Goal: Information Seeking & Learning: Learn about a topic

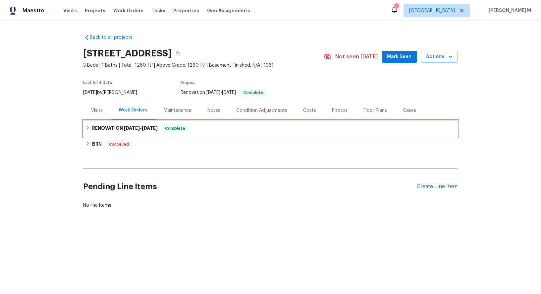
click at [141, 126] on span "6/30/25 - 7/16/25" at bounding box center [141, 128] width 34 height 5
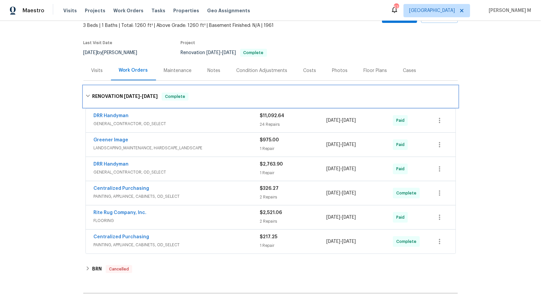
scroll to position [40, 0]
click at [119, 115] on div "DRR Handyman" at bounding box center [177, 116] width 166 height 8
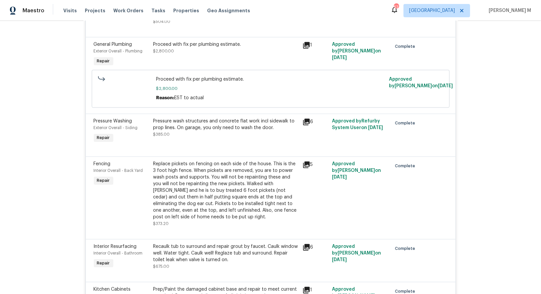
scroll to position [0, 0]
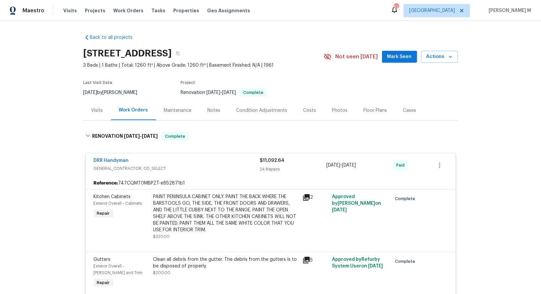
click at [169, 110] on div "Maintenance" at bounding box center [178, 110] width 28 height 7
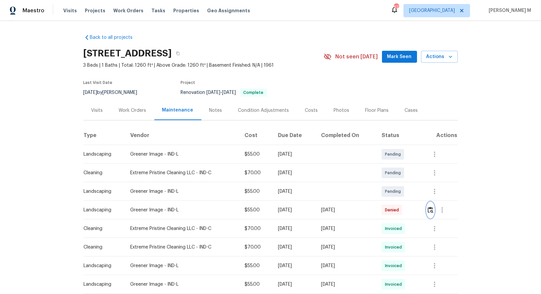
click at [434, 208] on img "button" at bounding box center [431, 210] width 6 height 6
click at [441, 224] on button "button" at bounding box center [435, 228] width 16 height 16
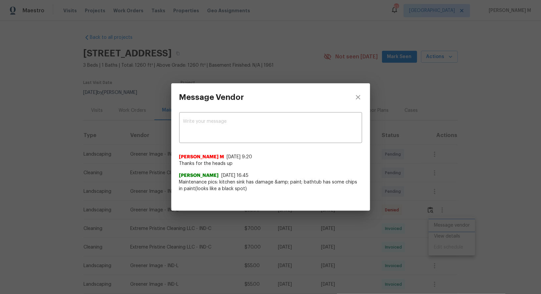
click at [392, 189] on div "Message Vendor x ​ Manikandan M 8/25/25, 9:20 Thanks for the heads up Kendra 8/…" at bounding box center [270, 147] width 541 height 294
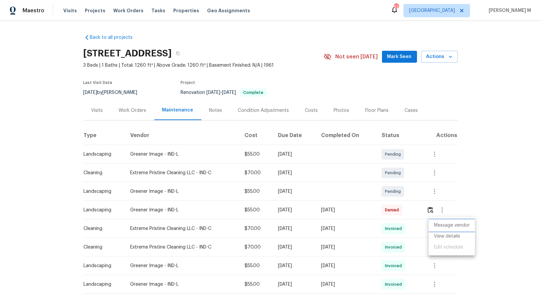
click at [437, 228] on li "Message vendor" at bounding box center [452, 225] width 46 height 11
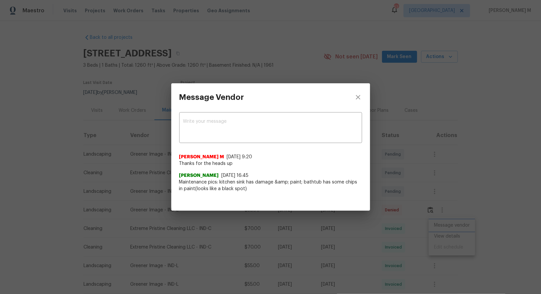
click at [433, 186] on div "Message Vendor x ​ Manikandan M 8/25/25, 9:20 Thanks for the heads up Kendra 8/…" at bounding box center [270, 147] width 541 height 294
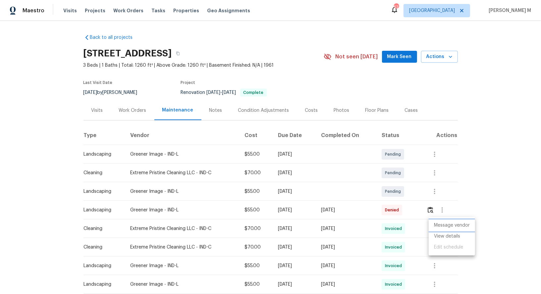
click at [451, 226] on li "Message vendor" at bounding box center [452, 225] width 46 height 11
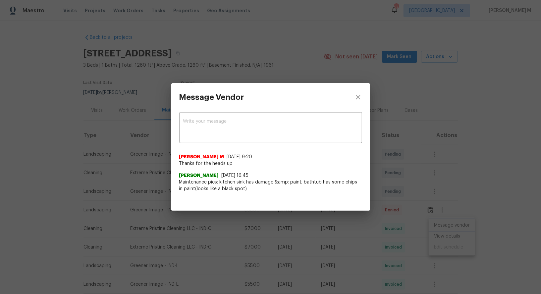
click at [448, 235] on div "Message Vendor x ​ Manikandan M 8/25/25, 9:20 Thanks for the heads up Kendra 8/…" at bounding box center [270, 147] width 541 height 294
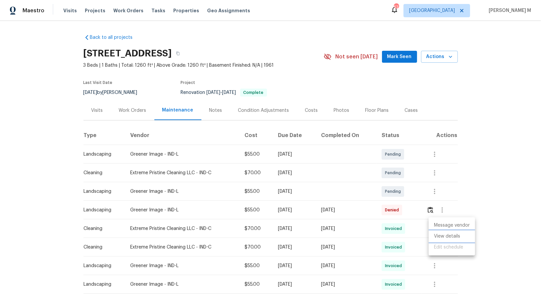
click at [448, 235] on li "View details" at bounding box center [452, 236] width 46 height 11
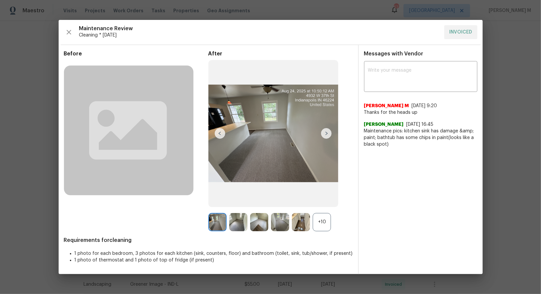
click at [320, 220] on div "+10" at bounding box center [322, 222] width 18 height 18
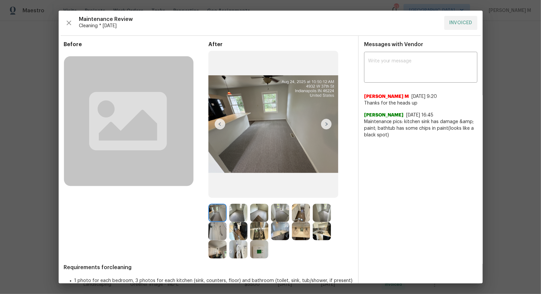
click at [246, 246] on img at bounding box center [238, 249] width 18 height 18
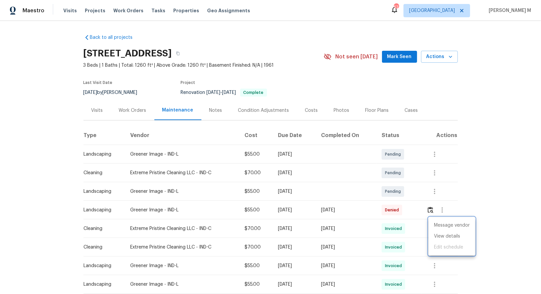
click at [228, 196] on div at bounding box center [270, 147] width 541 height 294
click at [131, 113] on div "Work Orders" at bounding box center [132, 110] width 43 height 20
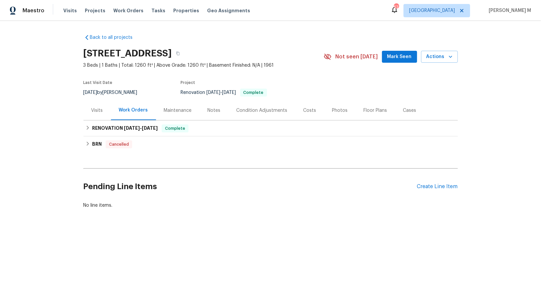
click at [190, 112] on div "Maintenance" at bounding box center [178, 110] width 44 height 20
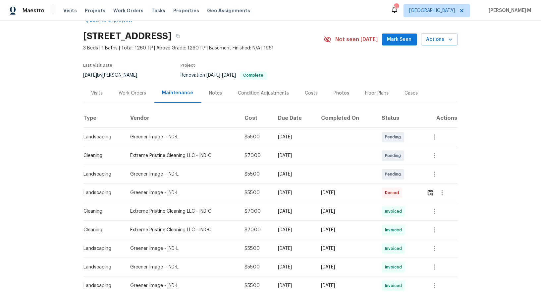
scroll to position [19, 0]
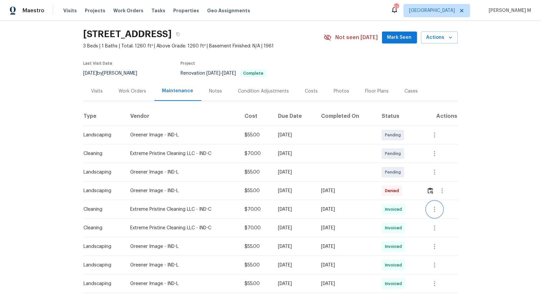
click at [438, 205] on icon "button" at bounding box center [435, 209] width 8 height 8
click at [438, 205] on li "Message vendor" at bounding box center [452, 205] width 46 height 11
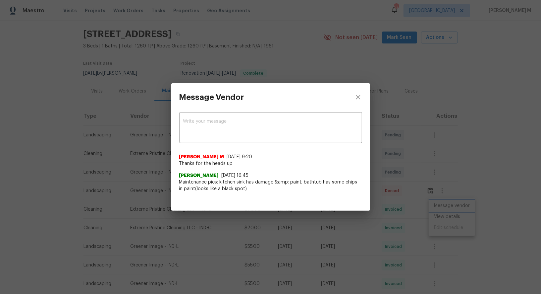
click at [470, 208] on div "Message Vendor x ​ Manikandan M 8/25/25, 9:20 Thanks for the heads up Kendra 8/…" at bounding box center [270, 147] width 541 height 294
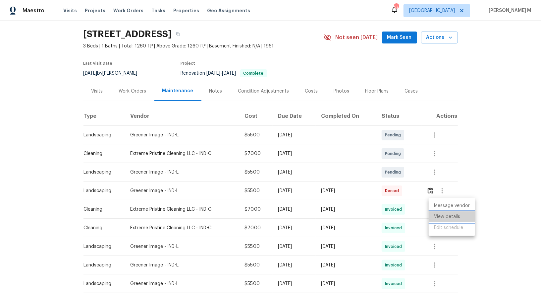
click at [463, 212] on li "View details" at bounding box center [452, 216] width 46 height 11
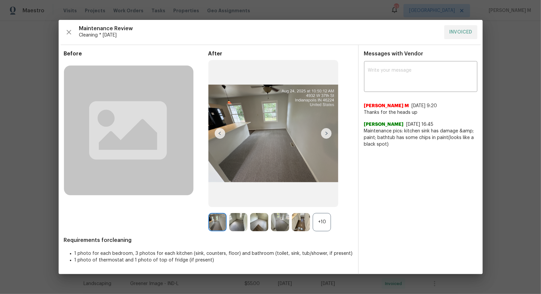
click at [331, 222] on div "+10" at bounding box center [322, 222] width 18 height 18
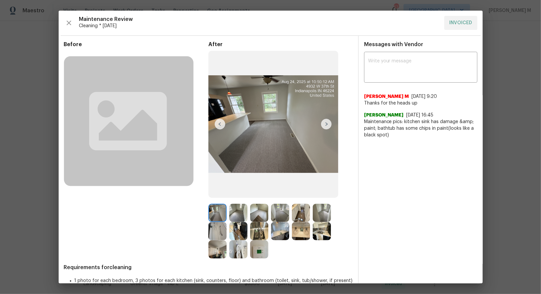
click at [235, 246] on img at bounding box center [238, 249] width 18 height 18
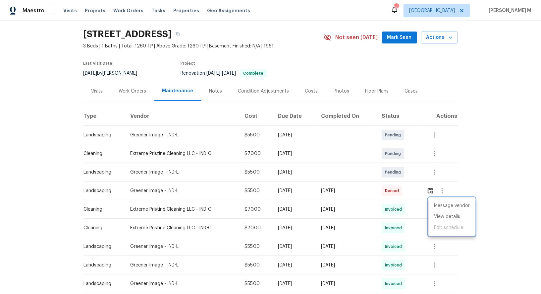
click at [117, 128] on div at bounding box center [270, 147] width 541 height 294
click at [132, 91] on div "Work Orders" at bounding box center [132, 91] width 43 height 20
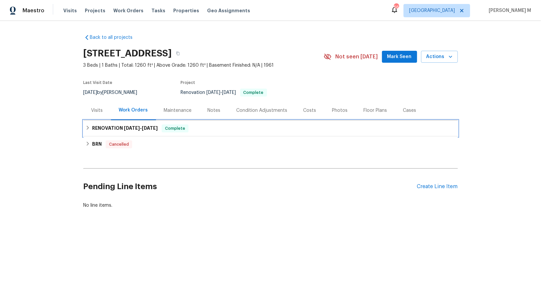
click at [135, 126] on span "6/30/25" at bounding box center [132, 128] width 16 height 5
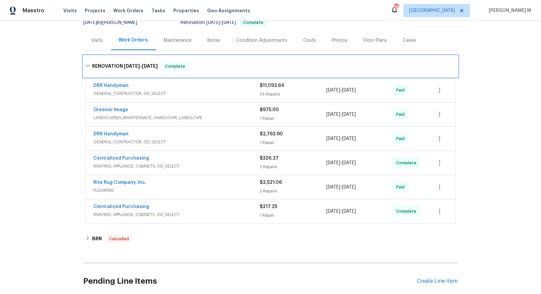
scroll to position [109, 0]
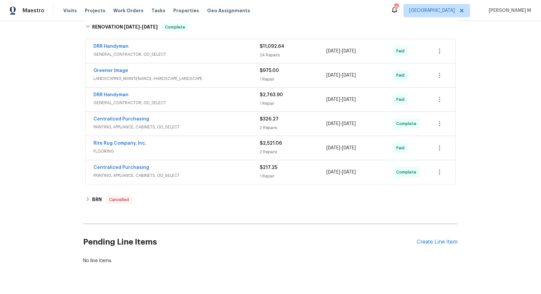
click at [106, 99] on span "GENERAL_CONTRACTOR, OD_SELECT" at bounding box center [177, 102] width 166 height 7
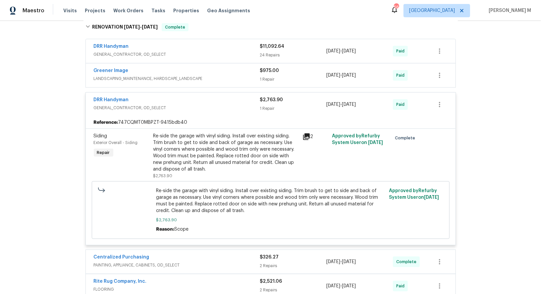
click at [107, 75] on span "LANDSCAPING_MAINTENANCE, HARDSCAPE_LANDSCAPE" at bounding box center [177, 78] width 166 height 7
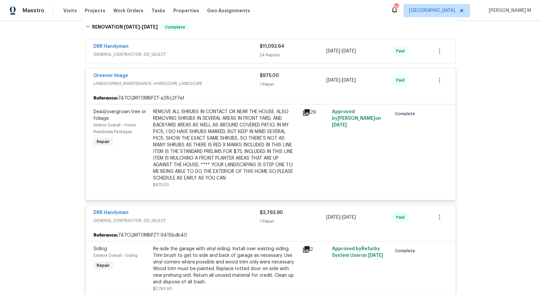
click at [122, 53] on span "GENERAL_CONTRACTOR, OD_SELECT" at bounding box center [177, 54] width 166 height 7
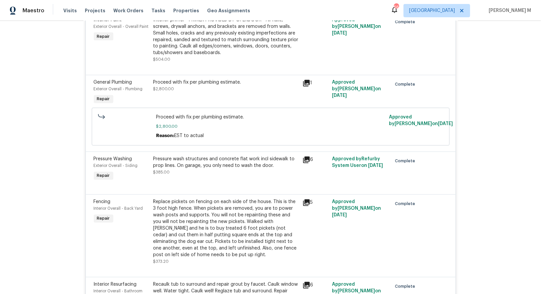
scroll to position [800, 0]
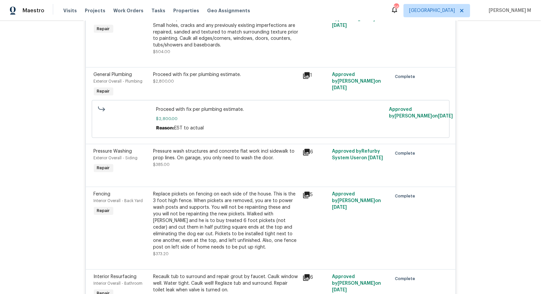
click at [216, 72] on div "Proceed with fix per plumbing estimate. $2,800.00" at bounding box center [225, 78] width 145 height 13
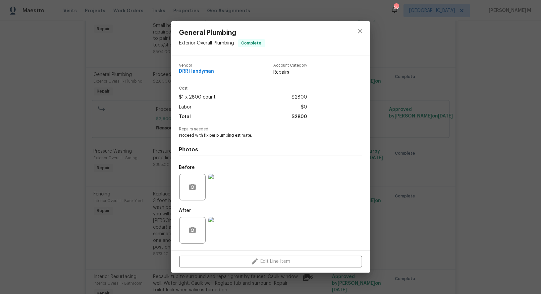
click at [404, 168] on div "General Plumbing Exterior Overall - Plumbing Complete Vendor DRR Handyman Accou…" at bounding box center [270, 147] width 541 height 294
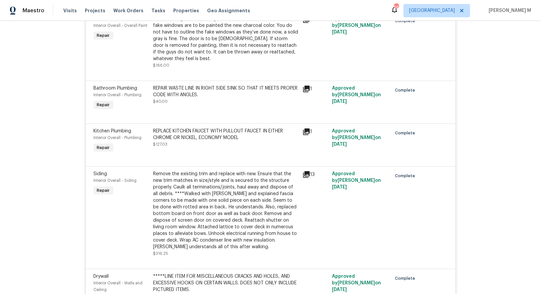
scroll to position [1700, 0]
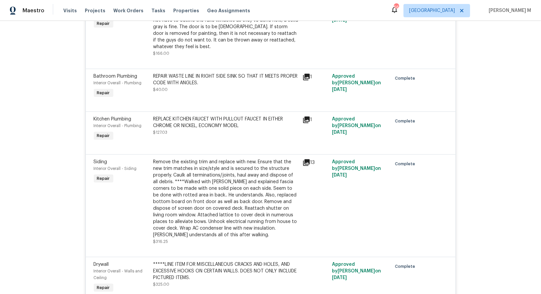
click at [208, 71] on div "REPAIR WASTE LINE IN RIGHT SIDE SINK SO THAT IT MEETS PROPER CODE WITH ANGLES. …" at bounding box center [225, 86] width 149 height 30
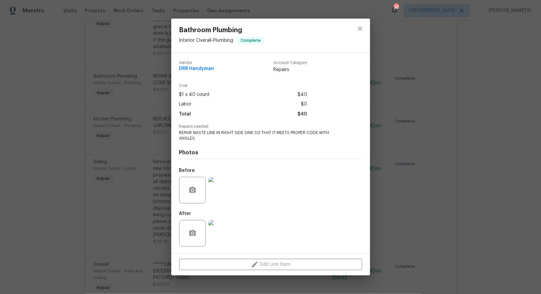
click at [409, 165] on div "Bathroom Plumbing Interior Overall - Plumbing Complete Vendor DRR Handyman Acco…" at bounding box center [270, 147] width 541 height 294
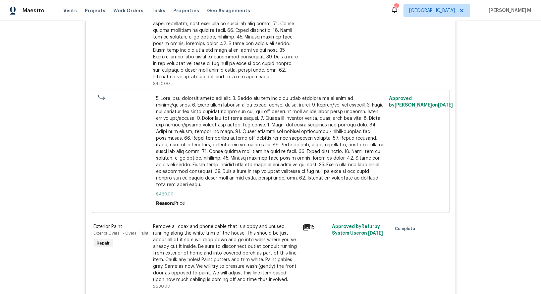
scroll to position [0, 0]
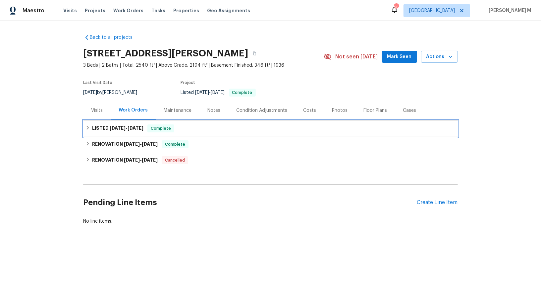
click at [125, 131] on div "LISTED 7/29/25 - 7/31/25 Complete" at bounding box center [271, 128] width 375 height 16
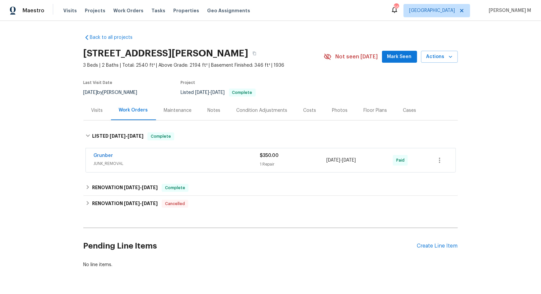
click at [122, 163] on div "Grunber JUNK_REMOVAL" at bounding box center [177, 160] width 166 height 16
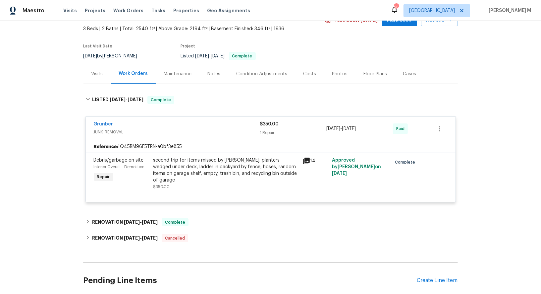
scroll to position [46, 0]
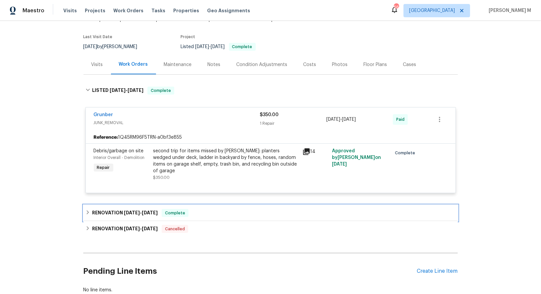
click at [125, 210] on span "[DATE]" at bounding box center [132, 212] width 16 height 5
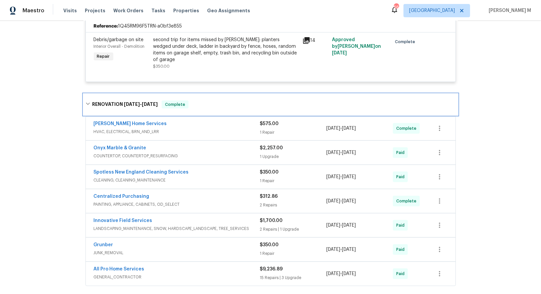
scroll to position [163, 0]
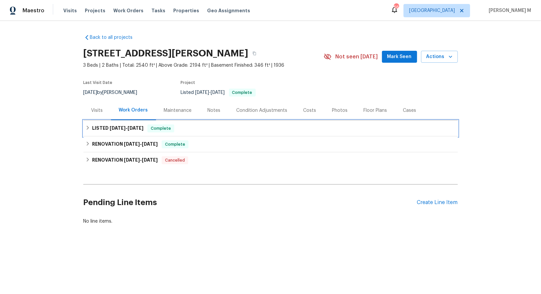
click at [135, 129] on div "LISTED 7/29/25 - 7/31/25 Complete" at bounding box center [271, 128] width 375 height 16
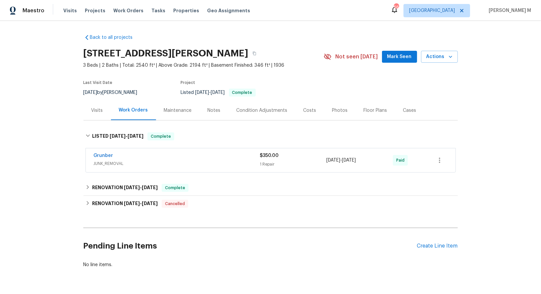
click at [112, 161] on span "JUNK_REMOVAL" at bounding box center [177, 163] width 166 height 7
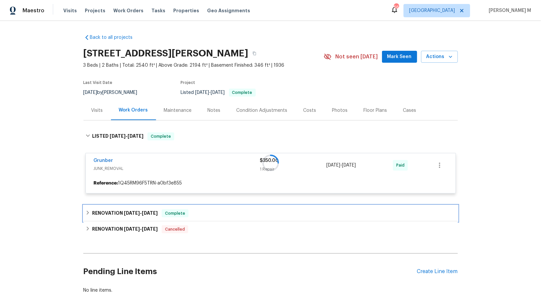
click at [119, 209] on h6 "RENOVATION 7/18/25 - 7/30/25" at bounding box center [125, 213] width 66 height 8
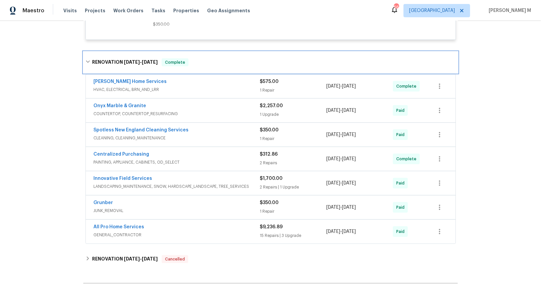
scroll to position [204, 0]
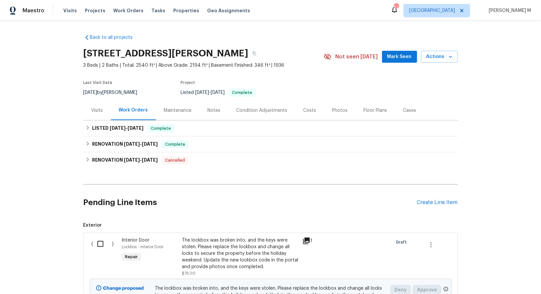
scroll to position [51, 0]
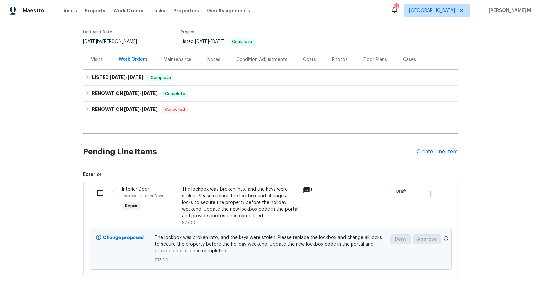
click at [241, 198] on div "The lockbox was broken into, and the keys were stolen. Please replace the lockb…" at bounding box center [240, 202] width 117 height 33
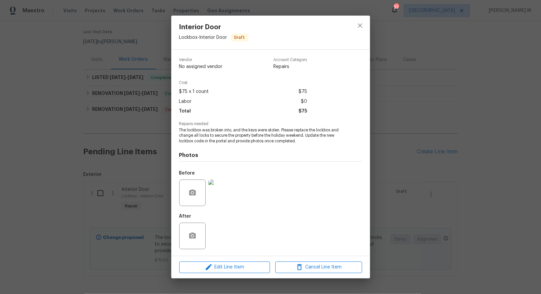
click at [394, 149] on div "Interior Door Lockbox - Interior Door Draft Vendor No assigned vendor Account C…" at bounding box center [270, 147] width 541 height 294
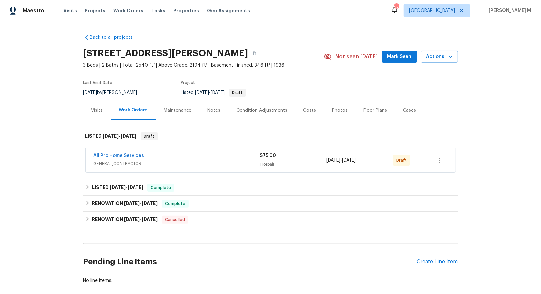
click at [122, 160] on span "GENERAL_CONTRACTOR" at bounding box center [177, 163] width 166 height 7
click at [123, 153] on link "All Pro Home Services" at bounding box center [119, 155] width 51 height 5
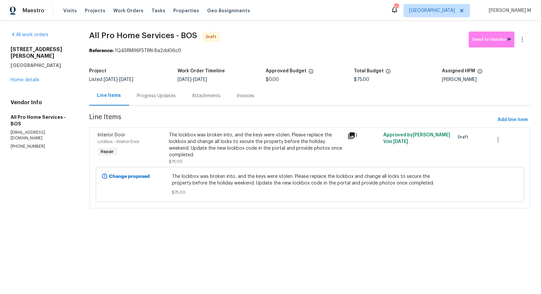
click at [161, 93] on div "Progress Updates" at bounding box center [156, 95] width 39 height 7
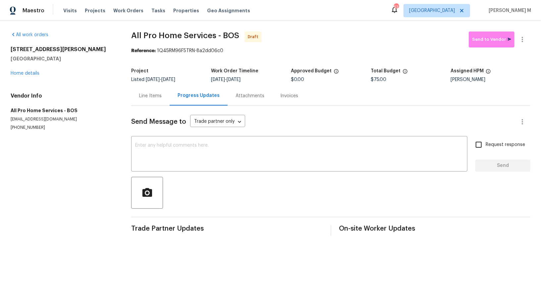
click at [156, 94] on div "Line Items" at bounding box center [150, 95] width 23 height 7
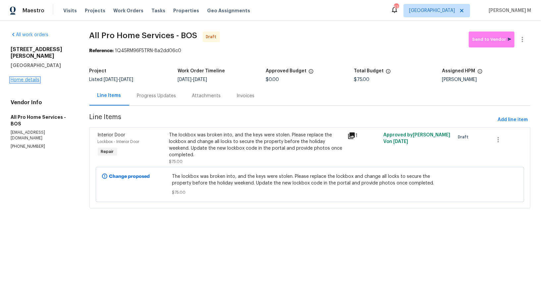
click at [28, 78] on link "Home details" at bounding box center [25, 80] width 29 height 5
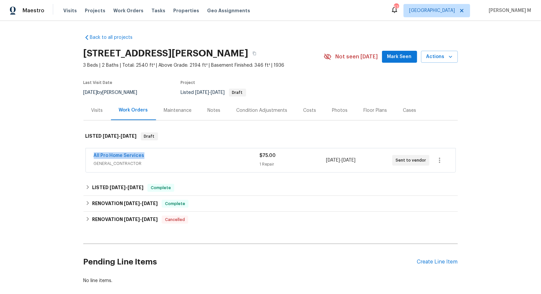
drag, startPoint x: 145, startPoint y: 152, endPoint x: 62, endPoint y: 152, distance: 83.2
click at [62, 152] on div "Back to all projects 337 Edgell Rd, Framingham, MA 01701 3 Beds | 2 Baths | Tot…" at bounding box center [270, 157] width 541 height 273
copy link "All Pro Home Services"
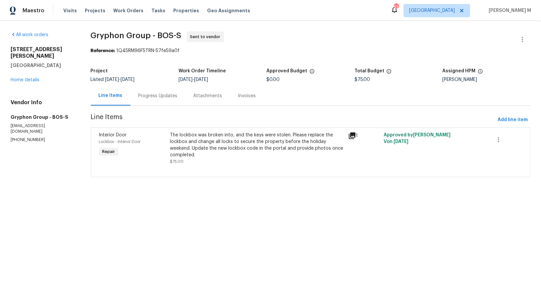
click at [147, 97] on div "Progress Updates" at bounding box center [158, 96] width 55 height 20
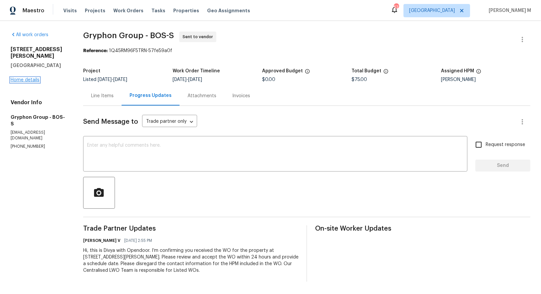
click at [27, 78] on link "Home details" at bounding box center [25, 80] width 29 height 5
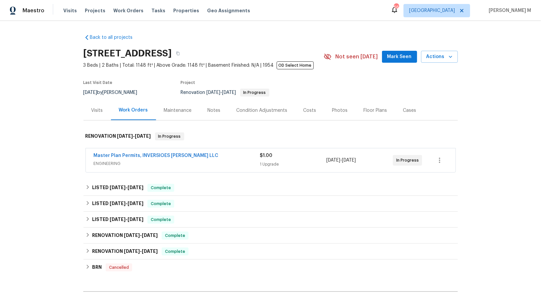
click at [113, 161] on span "ENGINEERING" at bounding box center [177, 163] width 166 height 7
